Goal: Check status: Check status

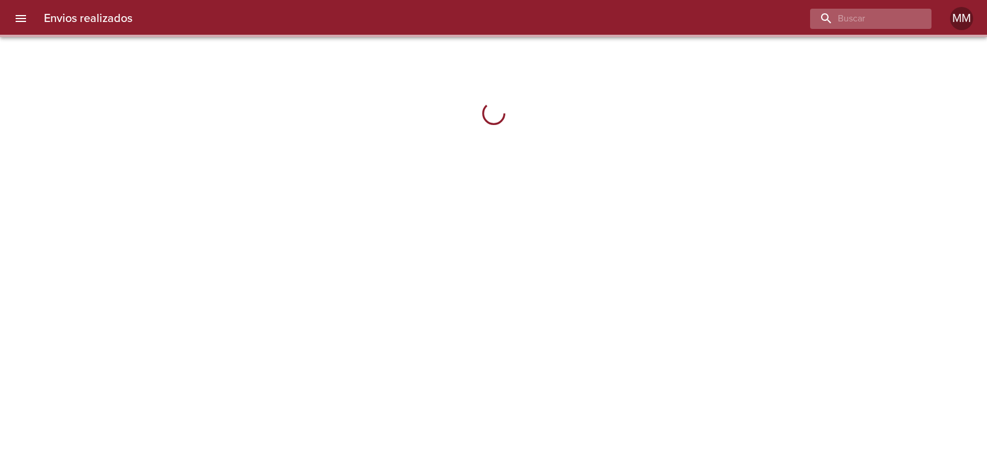
click at [846, 16] on input "buscar" at bounding box center [861, 19] width 102 height 20
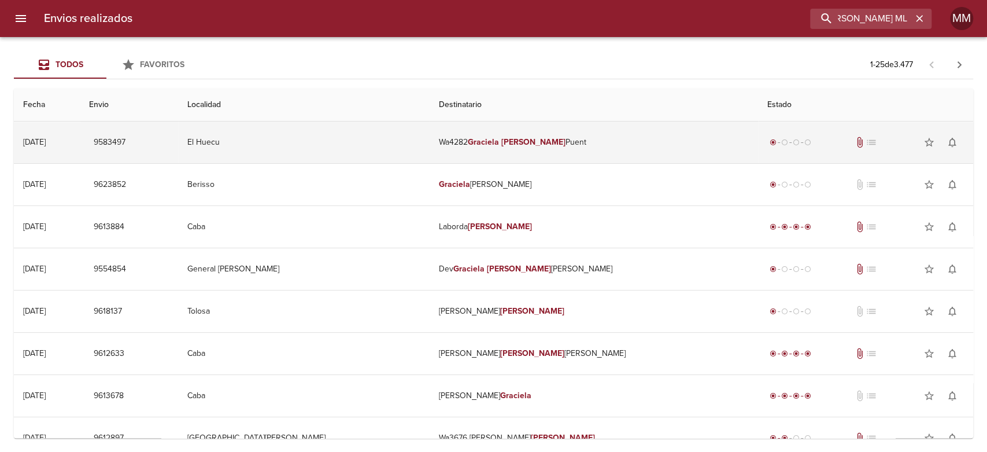
click at [467, 132] on td "Wa4282 [PERSON_NAME]" at bounding box center [594, 142] width 329 height 42
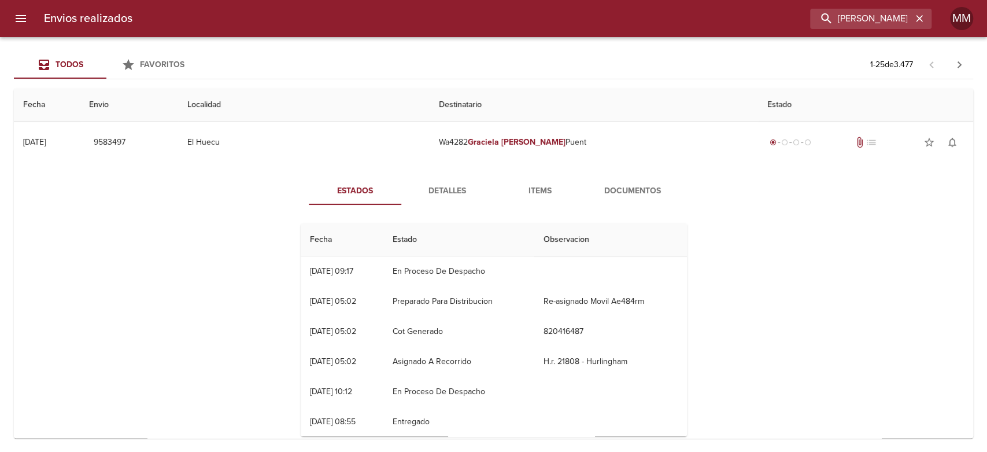
click at [463, 175] on div "Estados Detalles Items Documentos Fecha Estado Observacion 15/09 [DATE] 09:17 E…" at bounding box center [493, 311] width 941 height 296
click at [455, 187] on span "Detalles" at bounding box center [447, 191] width 79 height 14
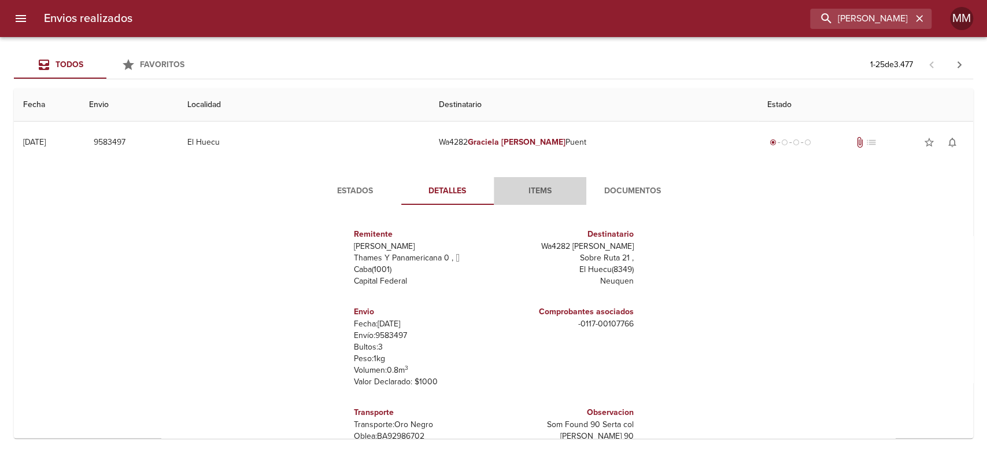
click at [545, 187] on span "Items" at bounding box center [540, 191] width 79 height 14
click at [629, 187] on span "Documentos" at bounding box center [632, 191] width 79 height 14
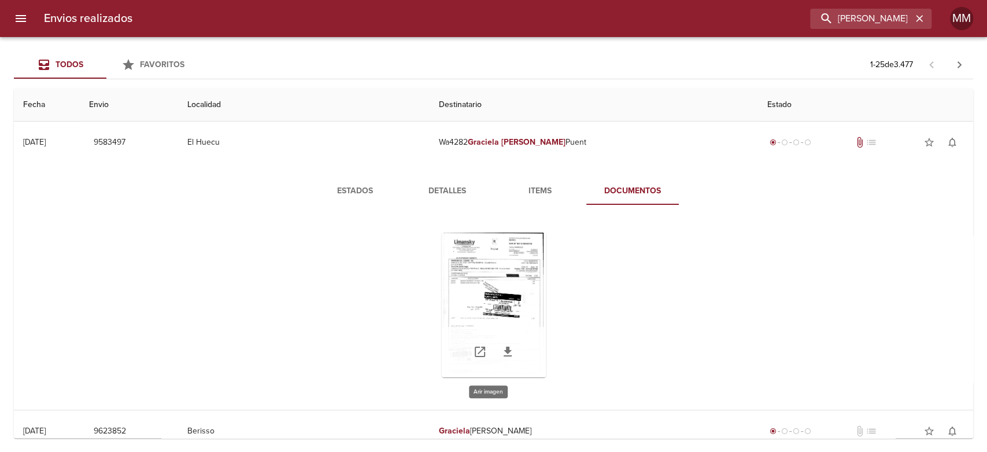
click at [484, 287] on div "Tabla de envíos del cliente" at bounding box center [494, 305] width 104 height 145
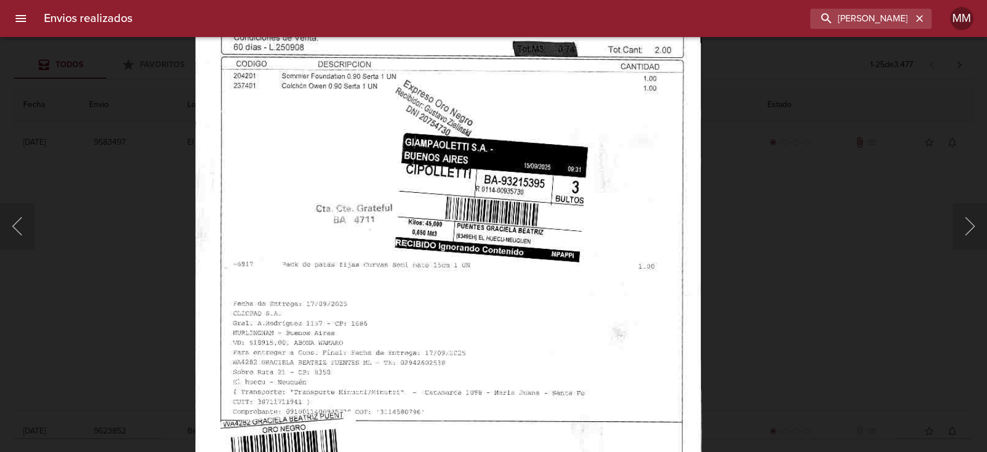
click at [138, 267] on div "Lightbox" at bounding box center [493, 226] width 987 height 452
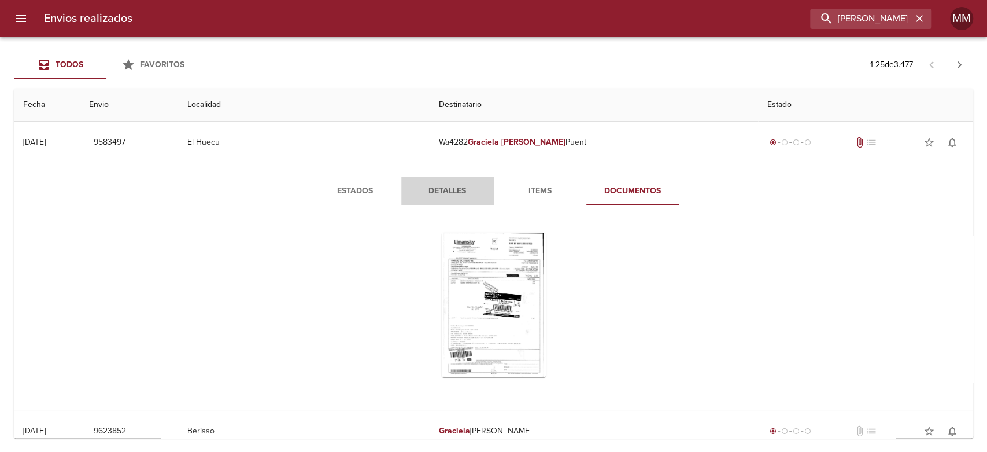
click at [448, 184] on span "Detalles" at bounding box center [447, 191] width 79 height 14
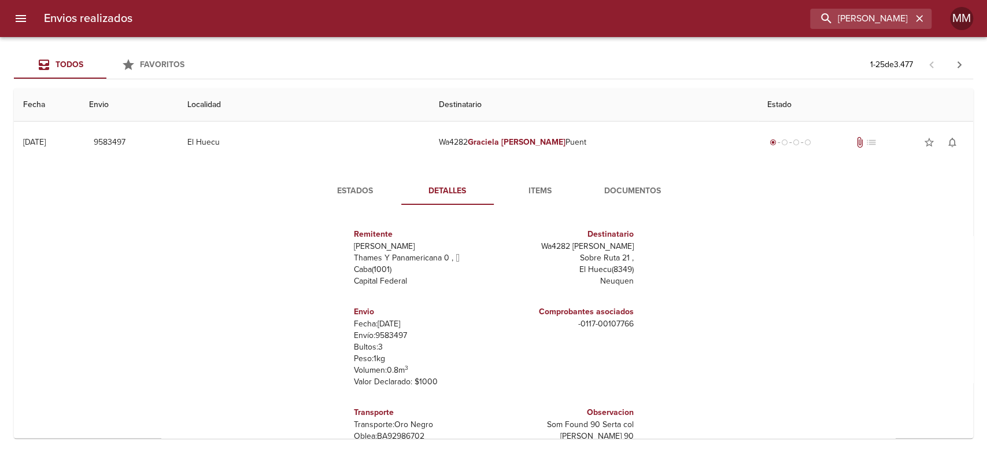
click at [378, 336] on p "Envío: 9583497" at bounding box center [421, 336] width 135 height 12
copy p "9583497"
click at [840, 21] on input "[PERSON_NAME] ML" at bounding box center [838, 19] width 148 height 20
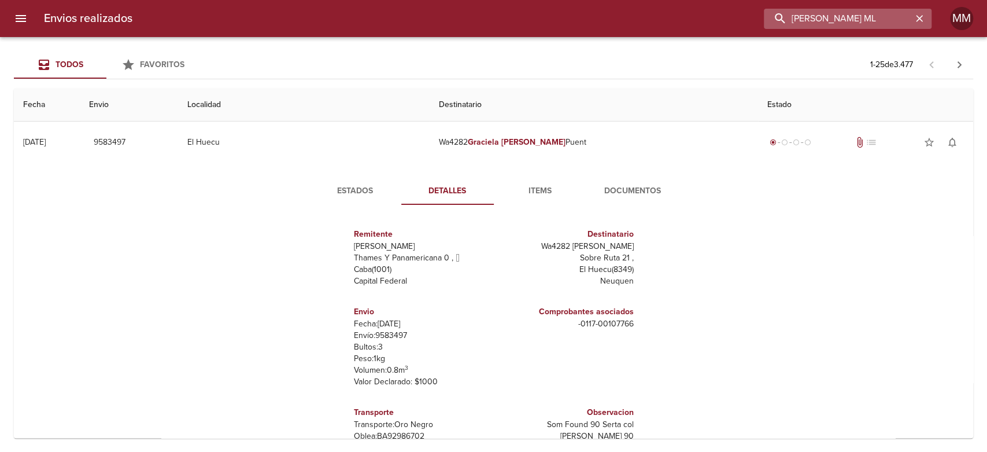
click at [840, 21] on input "[PERSON_NAME] ML" at bounding box center [838, 19] width 148 height 20
paste input "[PERSON_NAME]"
type input "[PERSON_NAME]"
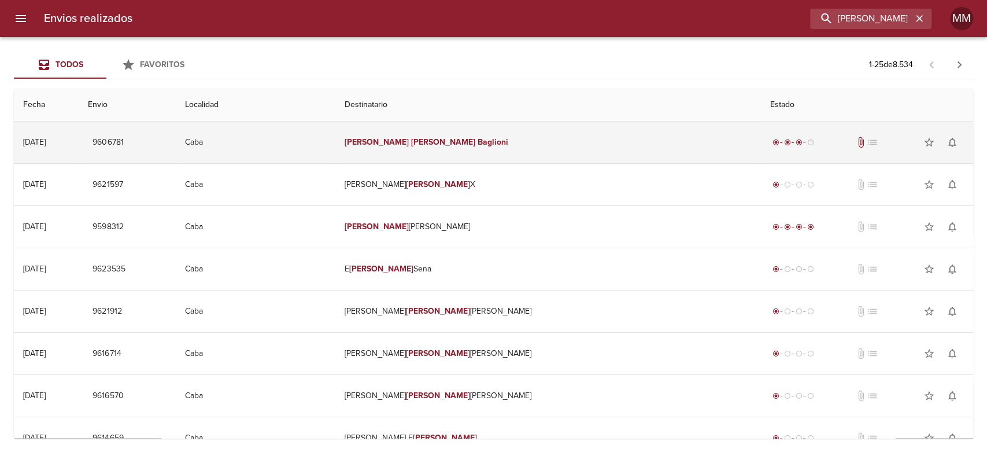
click at [475, 146] on em "[PERSON_NAME]" at bounding box center [443, 142] width 64 height 10
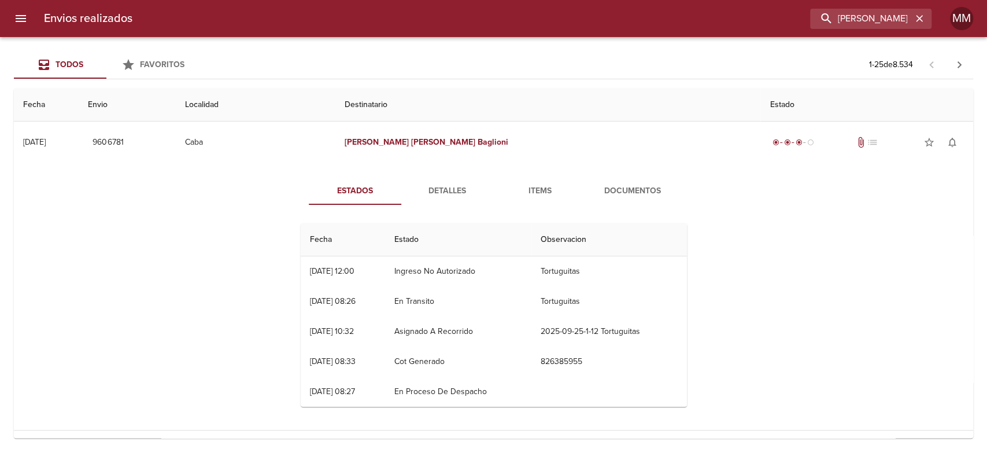
drag, startPoint x: 409, startPoint y: 272, endPoint x: 602, endPoint y: 277, distance: 192.7
click at [601, 277] on tr "25/09 [DATE] 12:00 Ingreso No Autorizado Tortuguitas" at bounding box center [494, 271] width 386 height 30
click at [632, 198] on button "Documentos" at bounding box center [632, 191] width 93 height 28
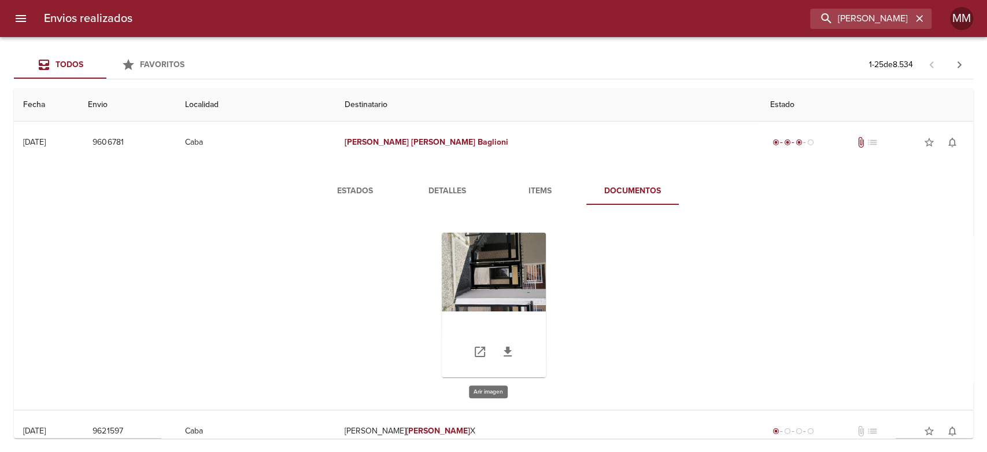
click at [483, 279] on div "Tabla de envíos del cliente" at bounding box center [494, 305] width 104 height 145
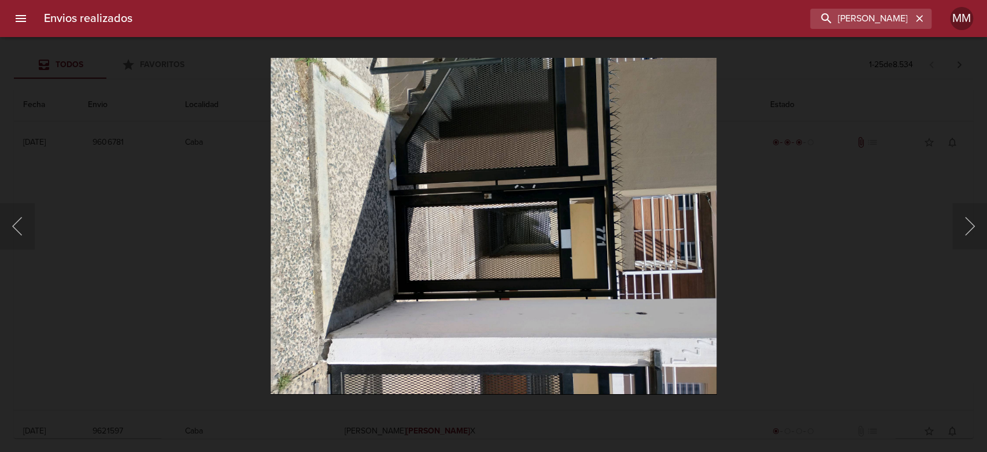
click at [784, 249] on div "Lightbox" at bounding box center [493, 226] width 987 height 452
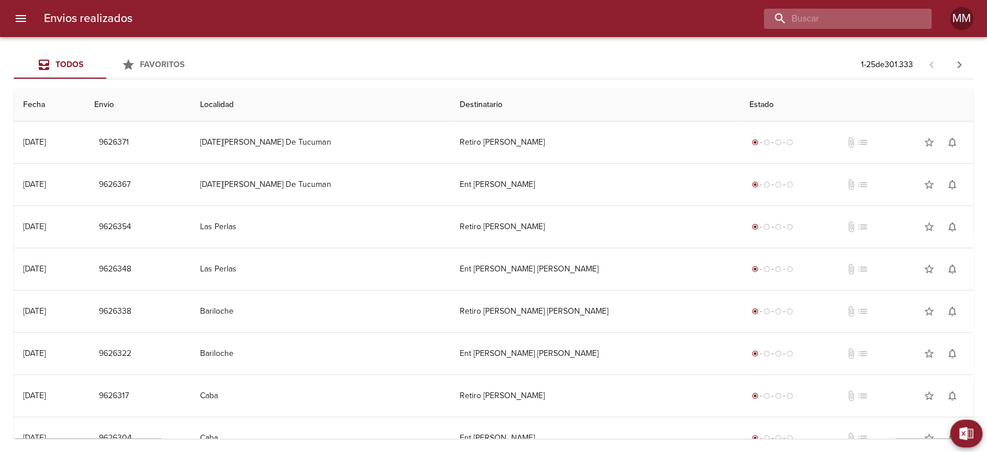
click at [850, 19] on input "buscar" at bounding box center [838, 19] width 148 height 20
paste input "[PERSON_NAME]"
type input "[PERSON_NAME]"
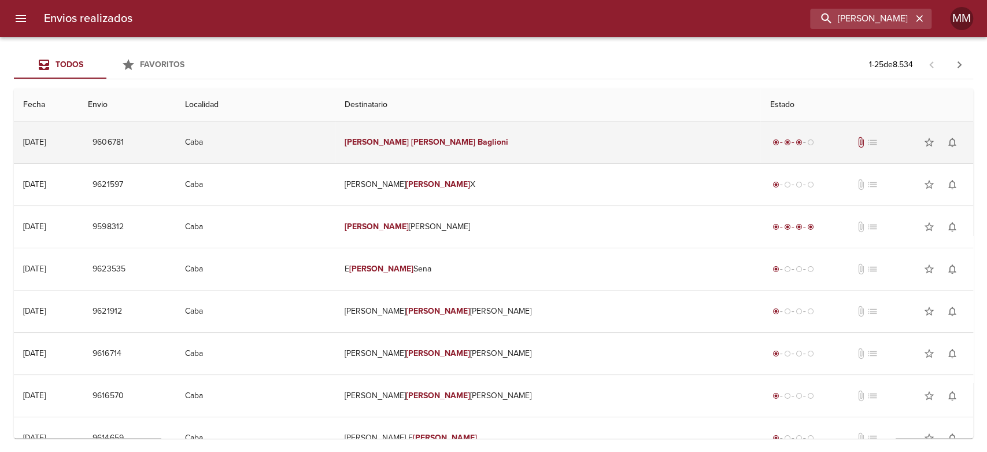
click at [525, 133] on td "Bruno Manuel Baglioni" at bounding box center [547, 142] width 425 height 42
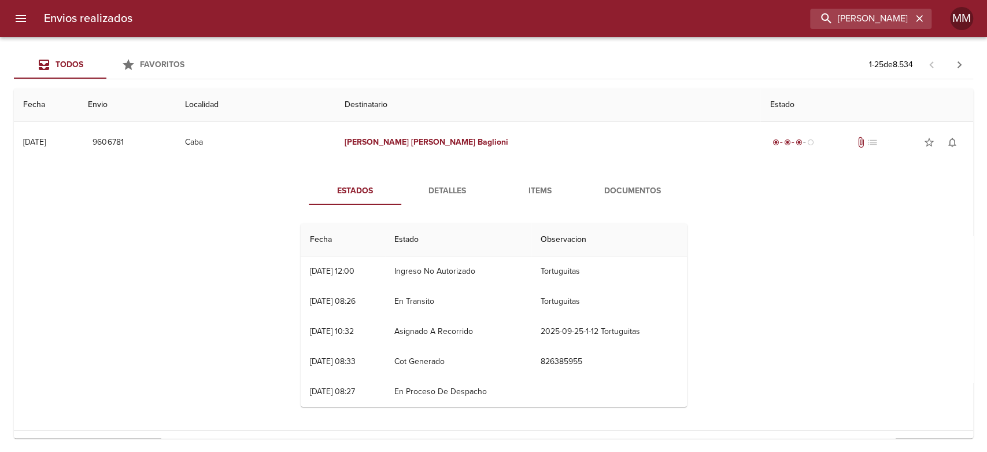
click at [644, 184] on span "Documentos" at bounding box center [632, 191] width 79 height 14
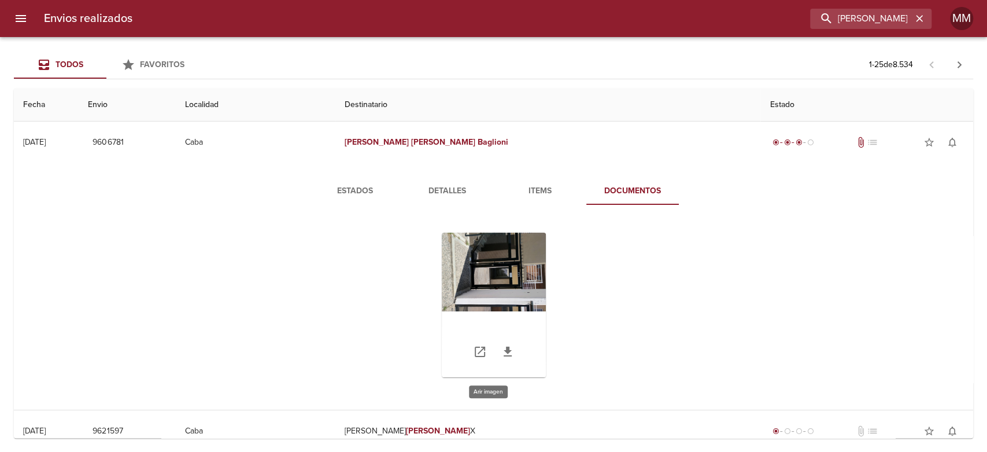
click at [492, 275] on div "Tabla de envíos del cliente" at bounding box center [494, 305] width 104 height 145
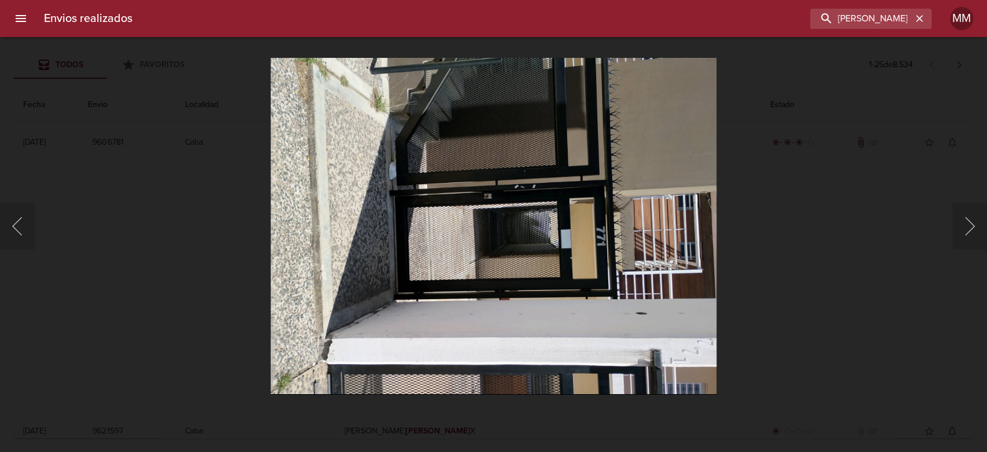
click at [788, 223] on div "Lightbox" at bounding box center [493, 226] width 987 height 452
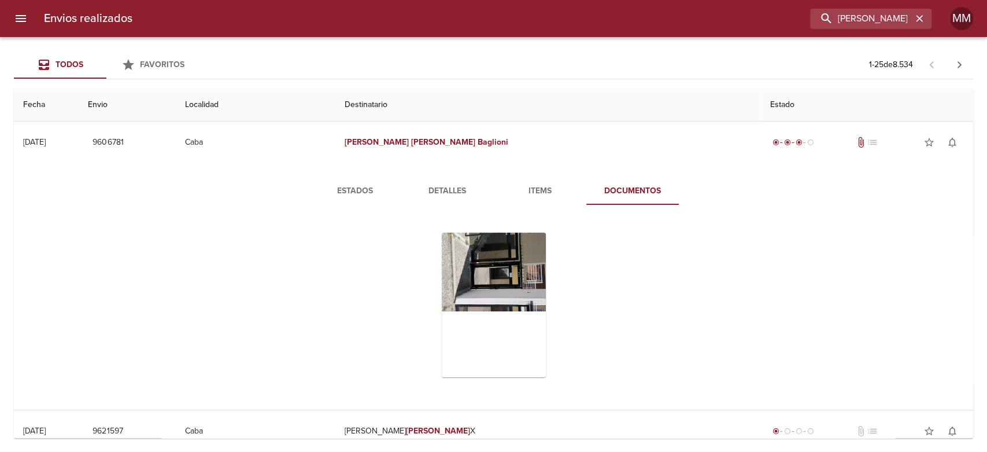
click at [361, 189] on span "Estados" at bounding box center [355, 191] width 79 height 14
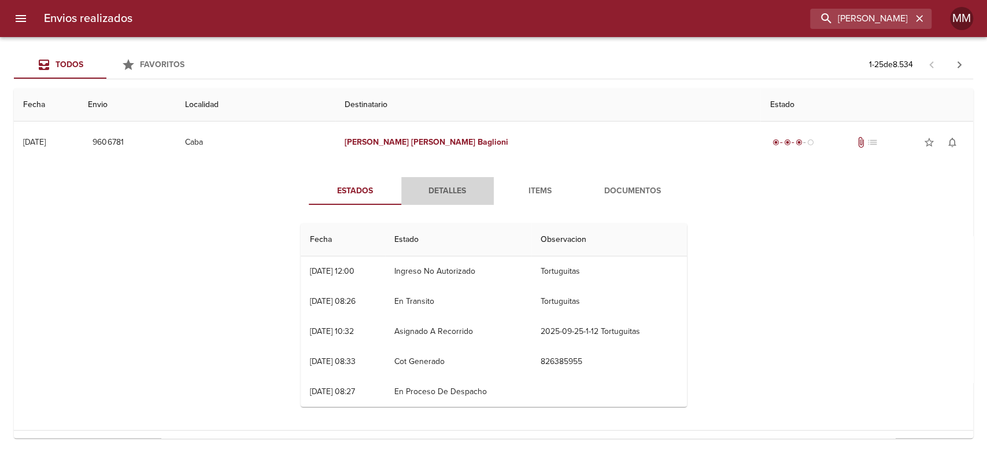
click at [433, 188] on span "Detalles" at bounding box center [447, 191] width 79 height 14
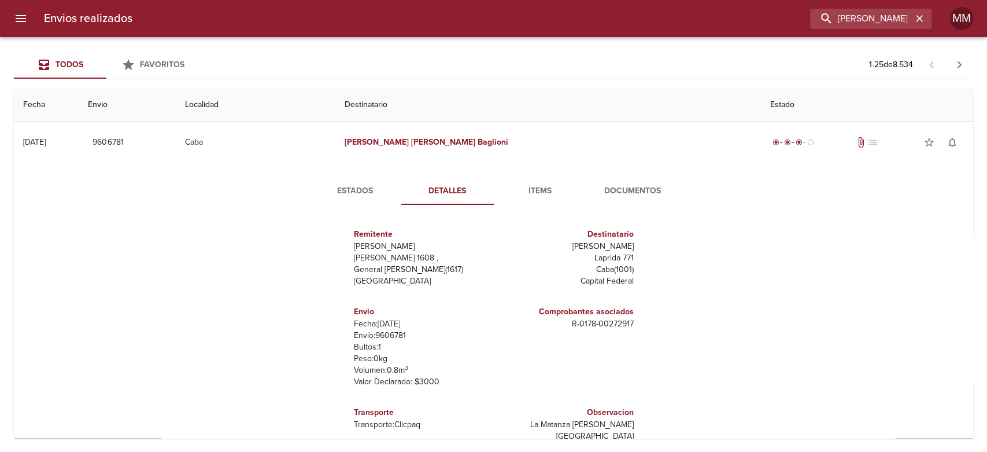
click at [616, 191] on span "Documentos" at bounding box center [632, 191] width 79 height 14
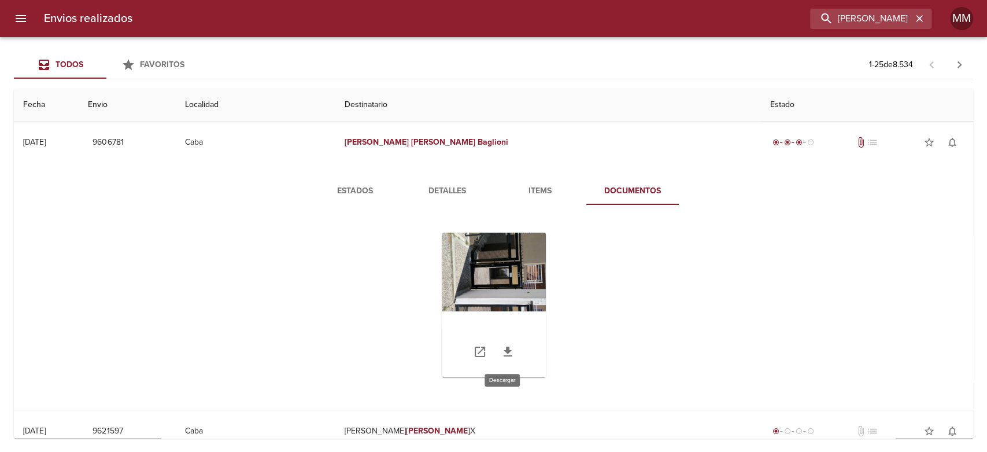
click at [504, 352] on icon "Tabla de envíos del cliente" at bounding box center [508, 351] width 8 height 10
